Goal: Task Accomplishment & Management: Manage account settings

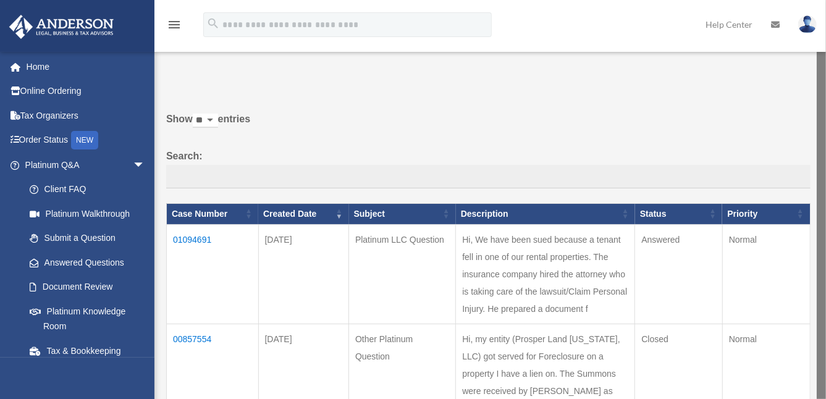
click at [809, 23] on img at bounding box center [807, 24] width 19 height 18
drag, startPoint x: 820, startPoint y: 164, endPoint x: 820, endPoint y: 233, distance: 68.6
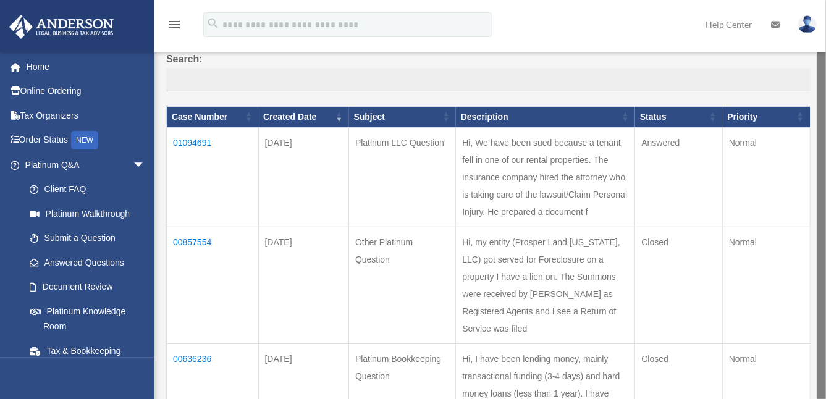
scroll to position [99, 0]
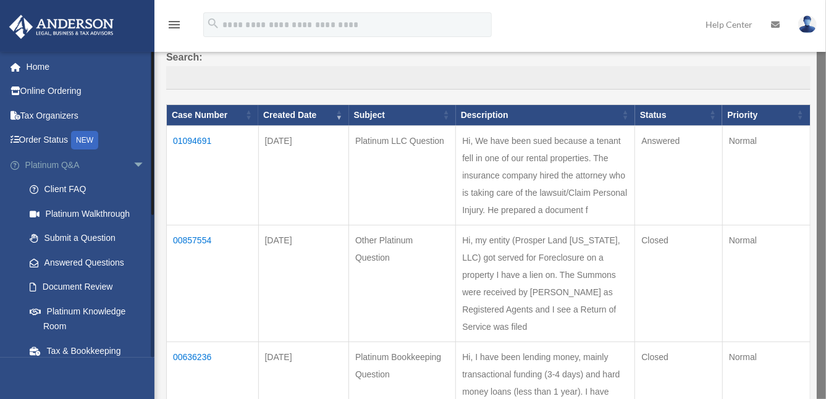
click at [133, 165] on span "arrow_drop_down" at bounding box center [145, 165] width 25 height 25
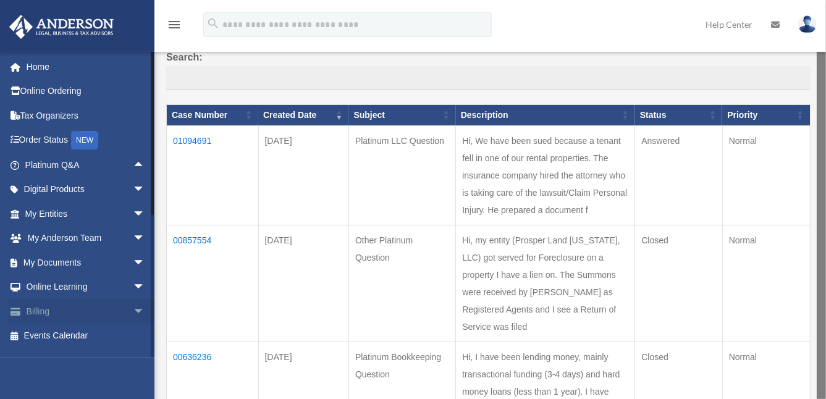
click at [117, 313] on link "Billing arrow_drop_down" at bounding box center [86, 311] width 155 height 25
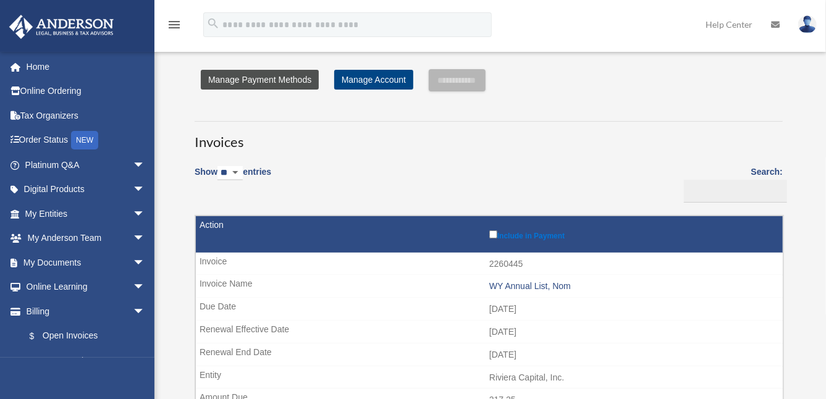
click at [271, 79] on link "Manage Payment Methods" at bounding box center [260, 80] width 118 height 20
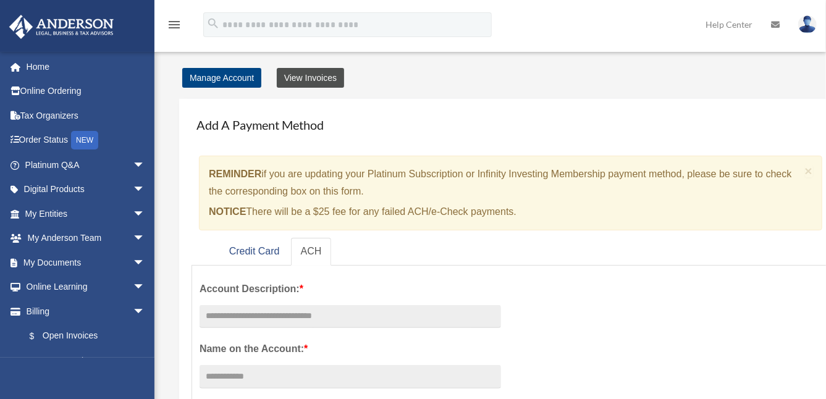
click at [303, 75] on link "View Invoices" at bounding box center [310, 78] width 67 height 20
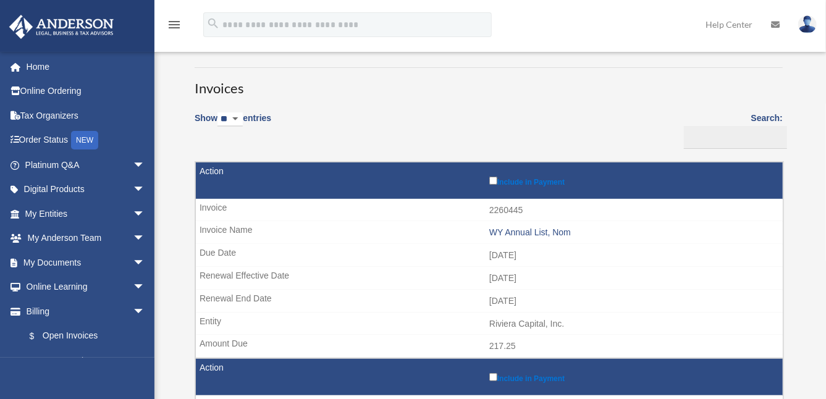
scroll to position [60, 0]
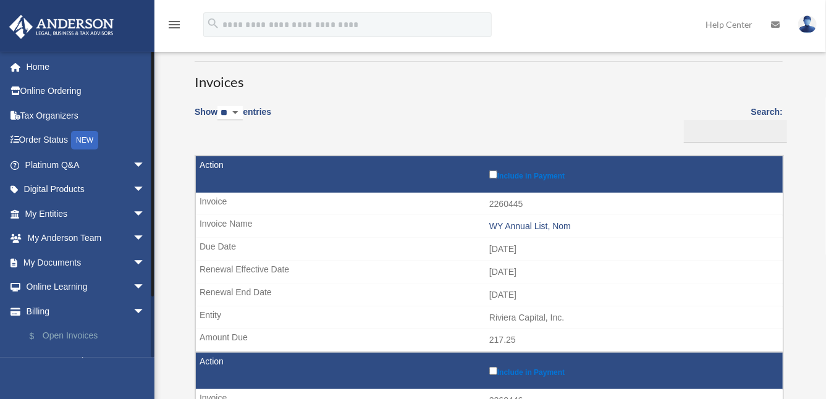
click at [133, 345] on link "$ Open Invoices" at bounding box center [90, 336] width 146 height 25
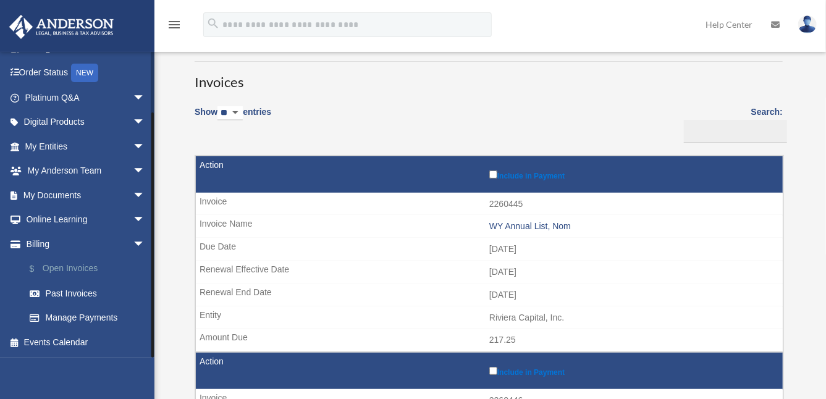
scroll to position [85, 0]
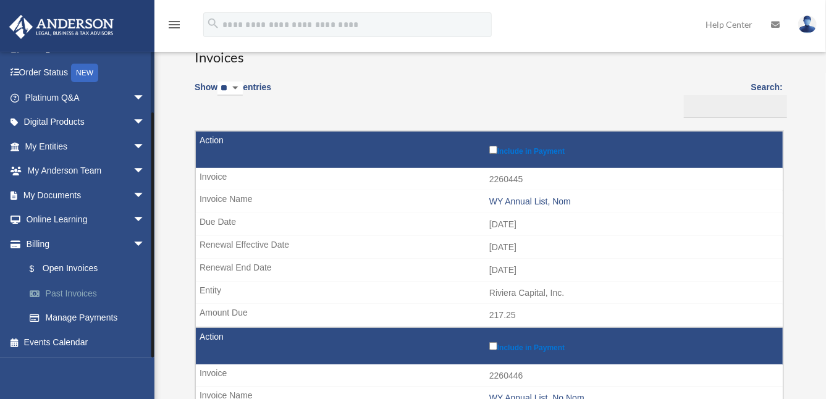
click at [86, 293] on link "Past Invoices" at bounding box center [90, 293] width 146 height 25
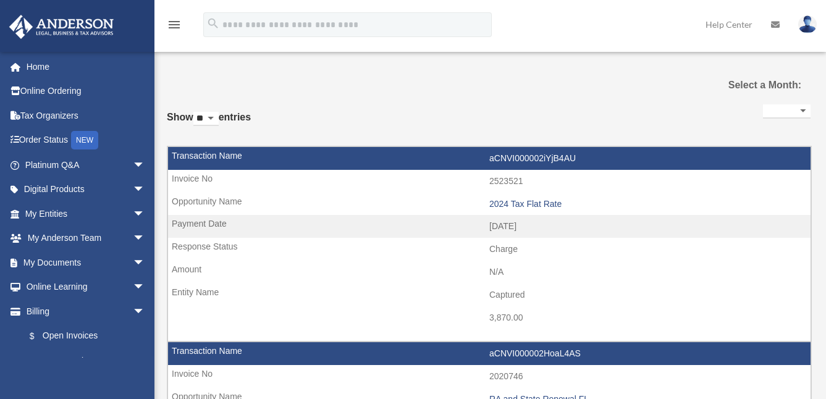
select select
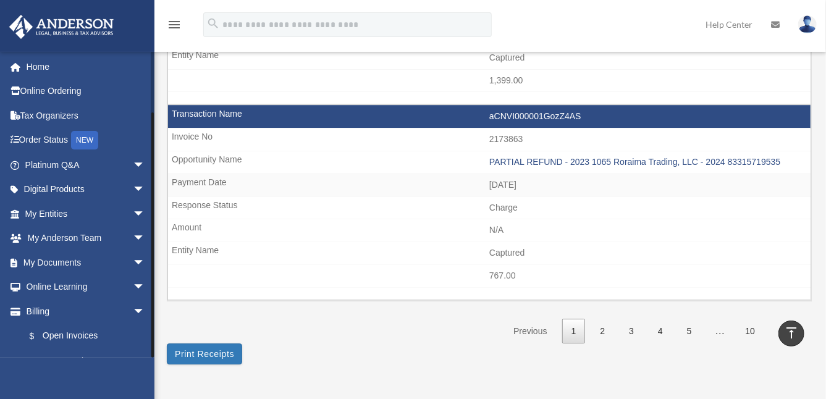
scroll to position [67, 0]
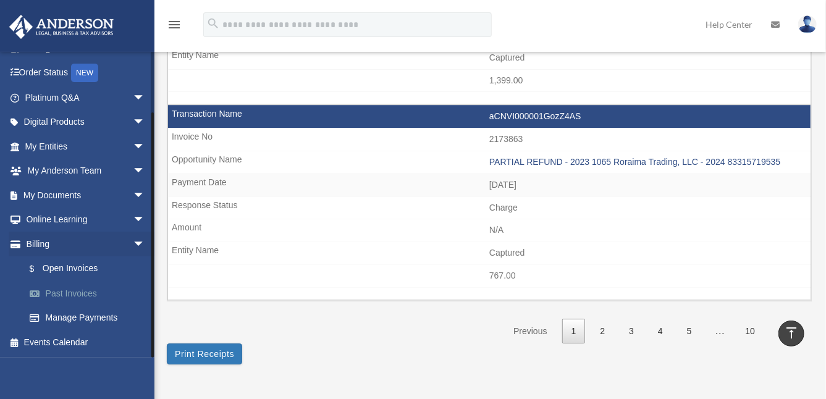
drag, startPoint x: 152, startPoint y: 334, endPoint x: 83, endPoint y: 295, distance: 79.4
click at [83, 295] on div "mariarodriguezmaluenda@gmail.com Sign Out mariarodriguezmaluenda@gmail.com Home…" at bounding box center [77, 204] width 154 height 306
click at [65, 270] on link "$ Open Invoices" at bounding box center [90, 268] width 146 height 25
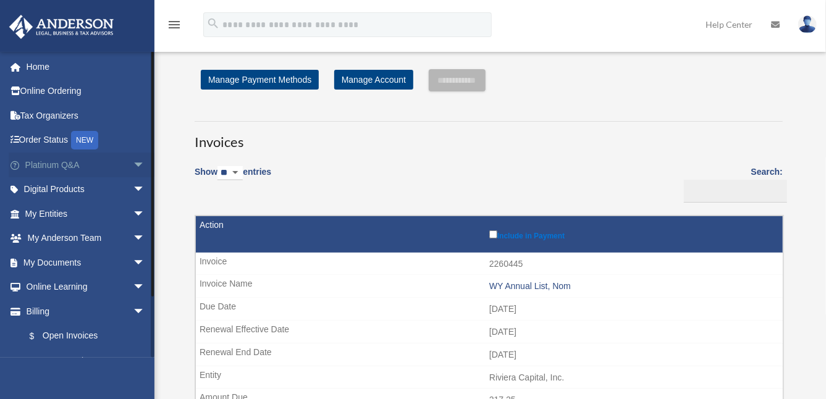
click at [135, 161] on span "arrow_drop_down" at bounding box center [145, 165] width 25 height 25
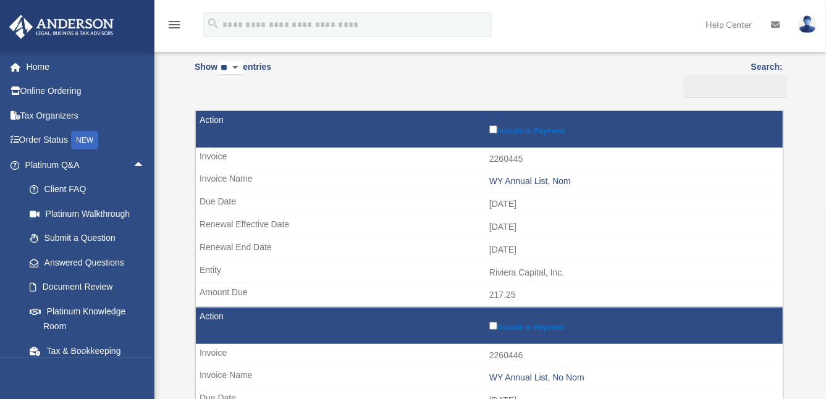
scroll to position [114, 0]
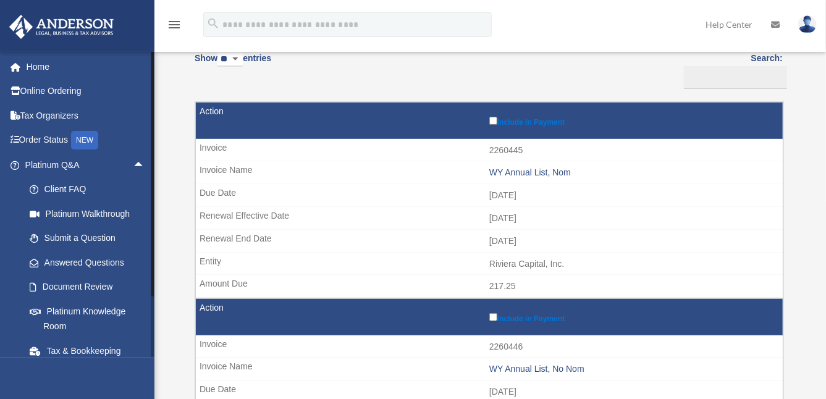
click at [151, 266] on div at bounding box center [152, 173] width 2 height 245
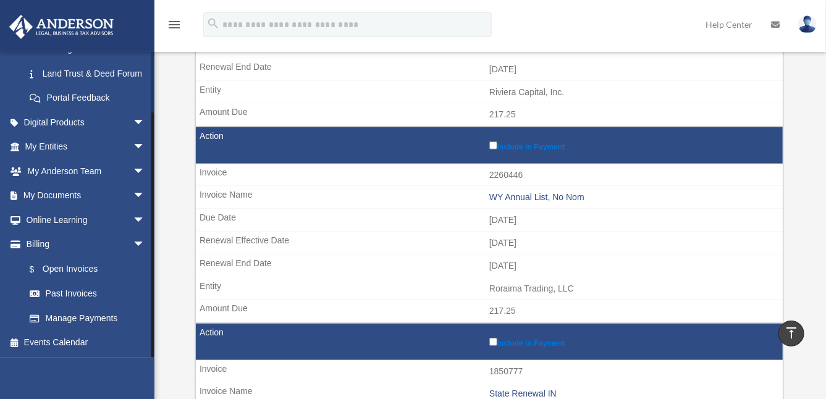
scroll to position [310, 0]
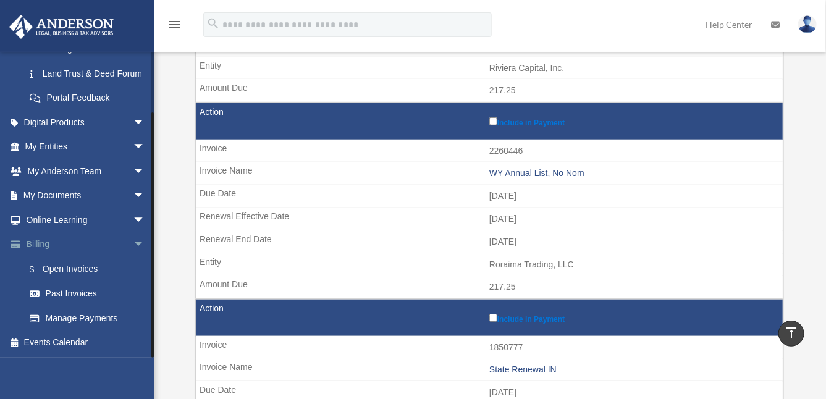
click at [133, 242] on span "arrow_drop_down" at bounding box center [145, 244] width 25 height 25
